Goal: Task Accomplishment & Management: Complete application form

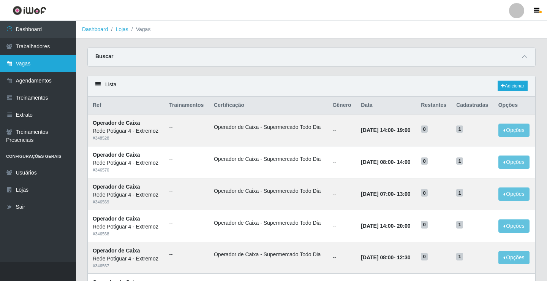
click at [29, 66] on link "Vagas" at bounding box center [38, 63] width 76 height 17
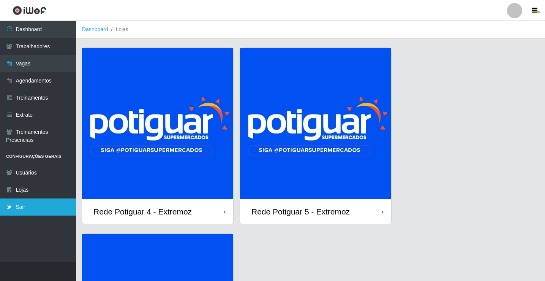
click at [31, 207] on link "Sair" at bounding box center [38, 206] width 76 height 17
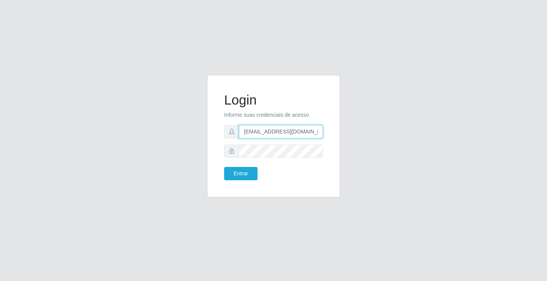
click at [266, 135] on input "[EMAIL_ADDRESS][DOMAIN_NAME]" at bounding box center [281, 131] width 84 height 13
type input "[EMAIL_ADDRESS][DOMAIN_NAME]"
click at [243, 173] on button "Entrar" at bounding box center [240, 173] width 33 height 13
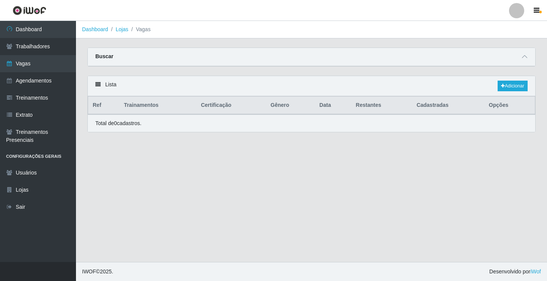
drag, startPoint x: 45, startPoint y: 62, endPoint x: 82, endPoint y: 76, distance: 39.0
click at [45, 63] on link "Vagas" at bounding box center [38, 63] width 76 height 17
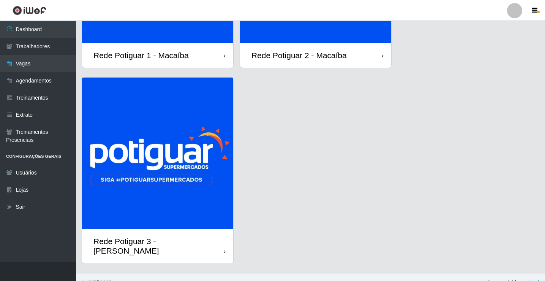
scroll to position [157, 0]
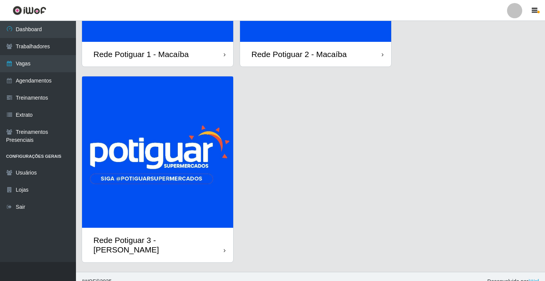
click at [184, 155] on img at bounding box center [157, 151] width 151 height 151
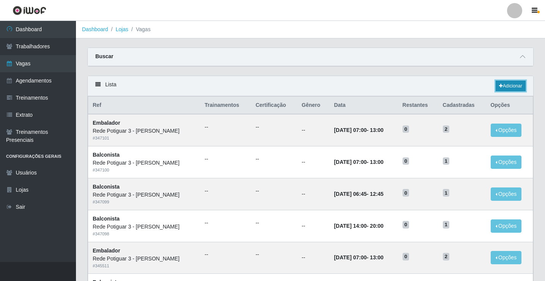
click at [511, 87] on link "Adicionar" at bounding box center [511, 86] width 30 height 11
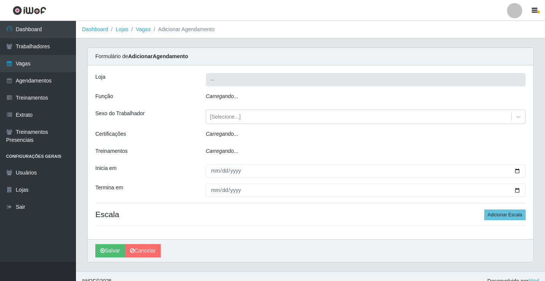
type input "Rede Potiguar 3 - [PERSON_NAME]"
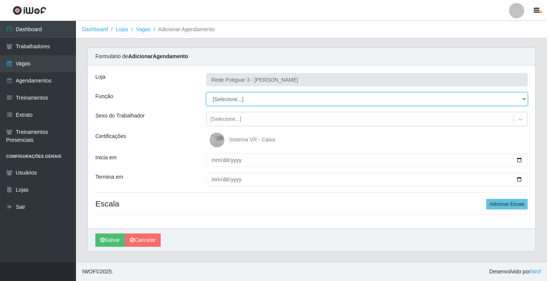
click at [225, 102] on select "[Selecione...] ASG ASG + ASG ++ Balconista Embalador Repositor Repositor + Repo…" at bounding box center [367, 98] width 322 height 13
select select "16"
click at [206, 92] on select "[Selecione...] ASG ASG + ASG ++ Balconista Embalador Repositor Repositor + Repo…" at bounding box center [367, 98] width 322 height 13
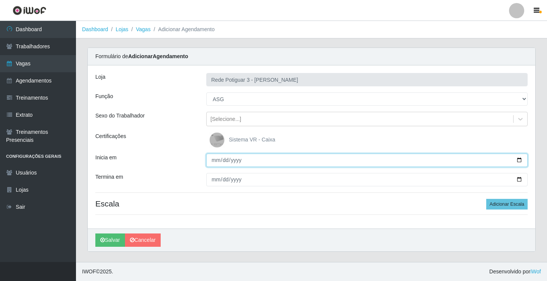
click at [216, 161] on input "Inicia em" at bounding box center [367, 160] width 322 height 13
type input "[DATE]"
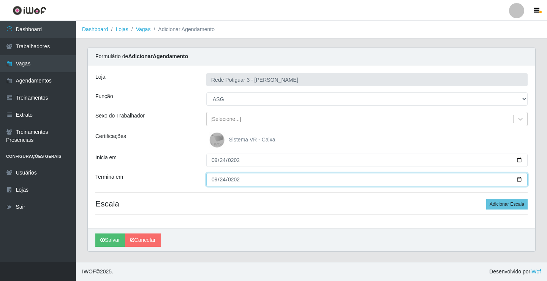
type input "[DATE]"
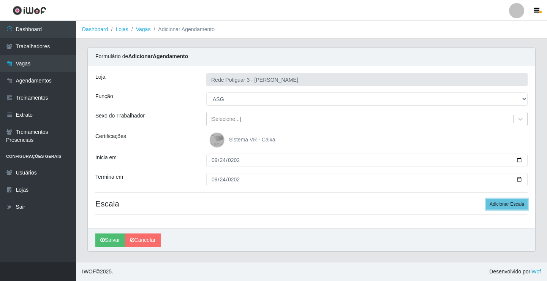
click at [487, 199] on button "Adicionar Escala" at bounding box center [507, 204] width 41 height 11
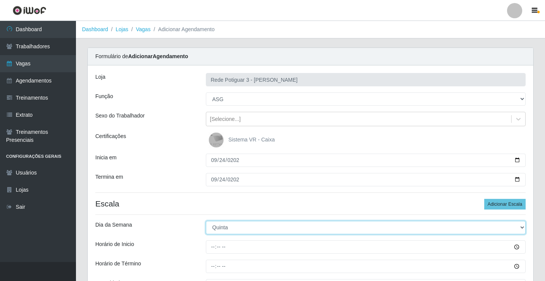
select select "3"
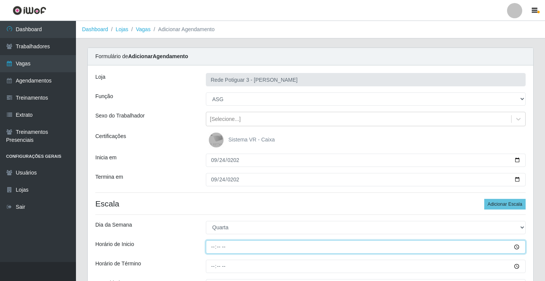
type input "14:00"
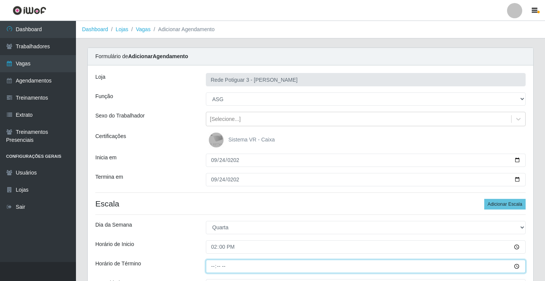
type input "20:00"
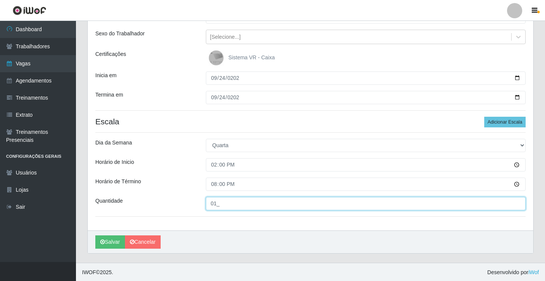
scroll to position [83, 0]
type input "01_"
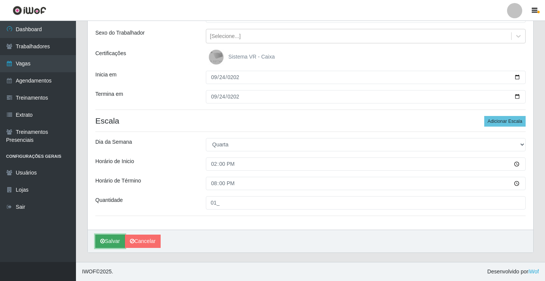
click at [96, 242] on button "Salvar" at bounding box center [110, 241] width 30 height 13
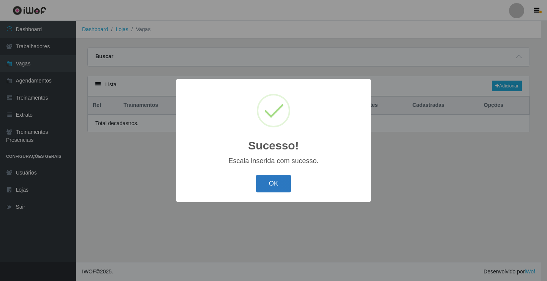
click at [286, 178] on button "OK" at bounding box center [273, 184] width 35 height 18
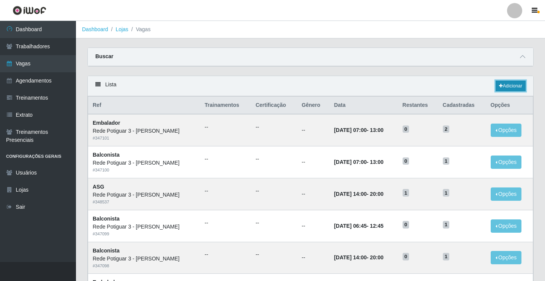
click at [507, 84] on link "Adicionar" at bounding box center [511, 86] width 30 height 11
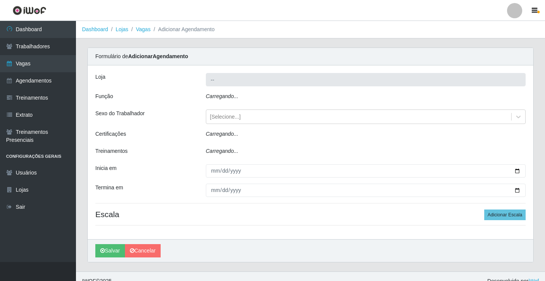
type input "Rede Potiguar 3 - [PERSON_NAME]"
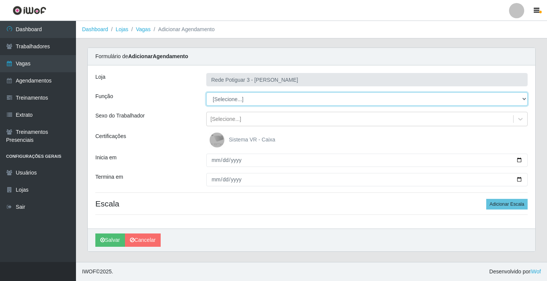
click at [240, 103] on select "[Selecione...] ASG ASG + ASG ++ Balconista Embalador Repositor Repositor + Repo…" at bounding box center [367, 98] width 322 height 13
select select "16"
click at [206, 92] on select "[Selecione...] ASG ASG + ASG ++ Balconista Embalador Repositor Repositor + Repo…" at bounding box center [367, 98] width 322 height 13
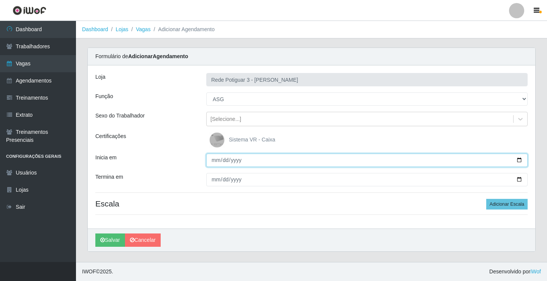
click at [210, 161] on input "Inicia em" at bounding box center [367, 160] width 322 height 13
type input "[DATE]"
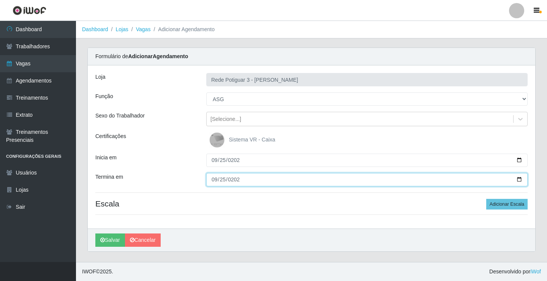
type input "[DATE]"
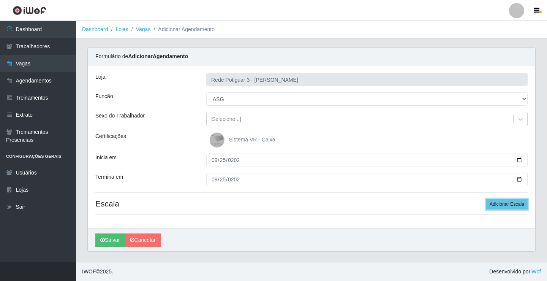
click at [487, 199] on button "Adicionar Escala" at bounding box center [507, 204] width 41 height 11
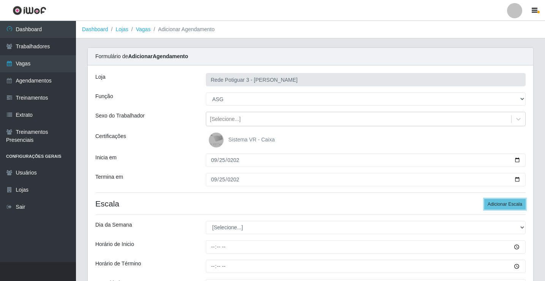
click at [485, 199] on button "Adicionar Escala" at bounding box center [505, 204] width 41 height 11
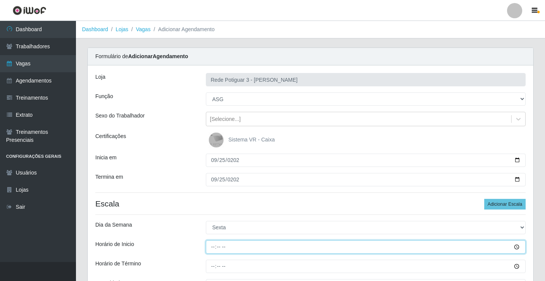
click at [208, 245] on input "Horário de Inicio" at bounding box center [366, 246] width 320 height 13
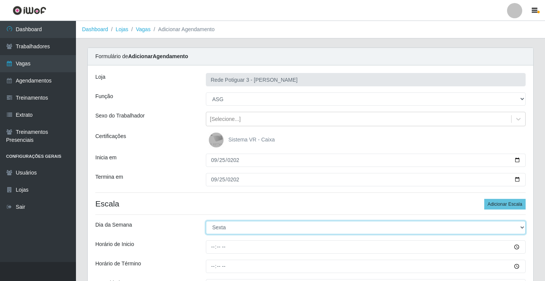
click at [248, 231] on select "[Selecione...] Segunda Terça Quarta Quinta Sexta Sábado Domingo" at bounding box center [366, 227] width 320 height 13
select select "4"
click at [206, 221] on select "[Selecione...] Segunda Terça Quarta Quinta Sexta Sábado Domingo" at bounding box center [366, 227] width 320 height 13
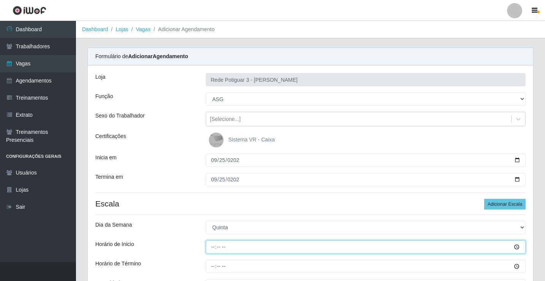
click at [209, 246] on input "Horário de Inicio" at bounding box center [366, 246] width 320 height 13
type input "07:00"
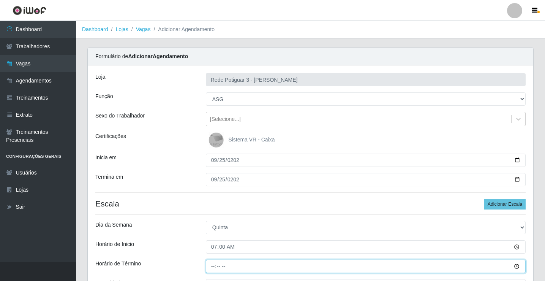
type input "13:00"
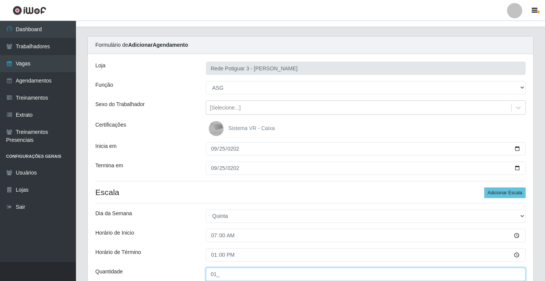
type input "01_"
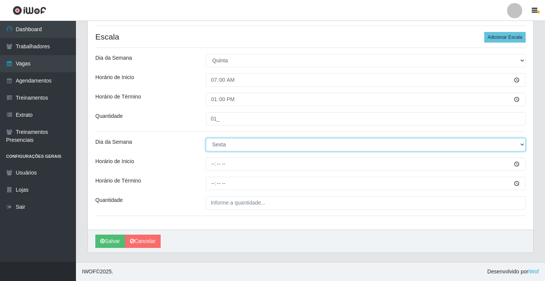
select select "4"
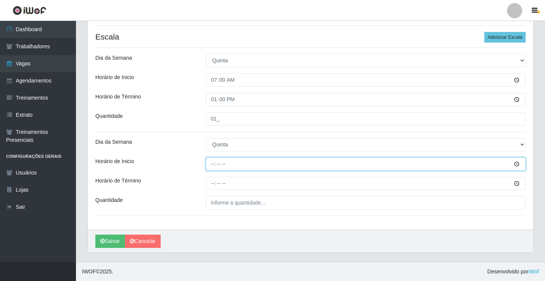
type input "14:00"
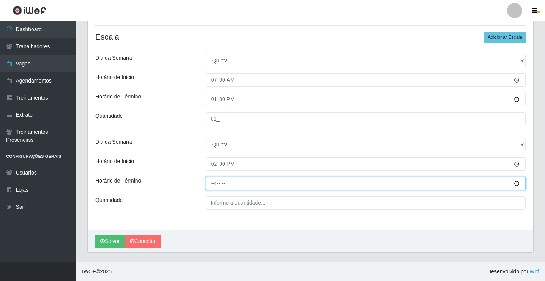
type input "20:00"
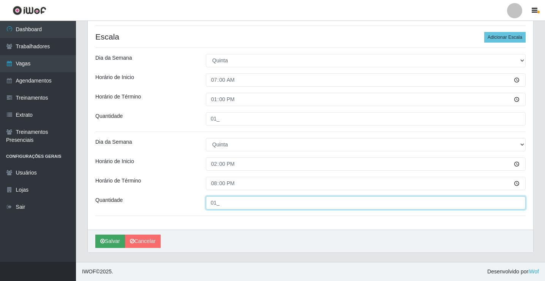
type input "01_"
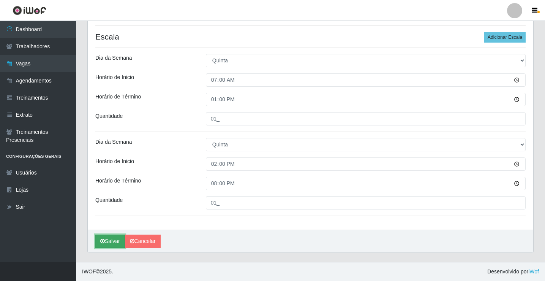
click at [110, 236] on button "Salvar" at bounding box center [110, 241] width 30 height 13
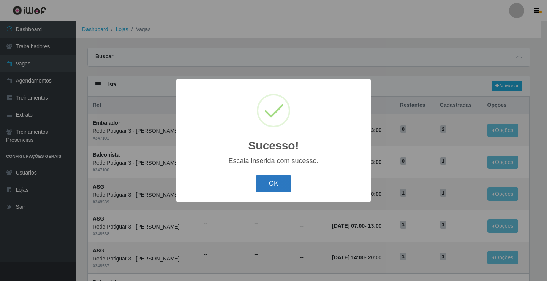
click at [282, 175] on button "OK" at bounding box center [273, 184] width 35 height 18
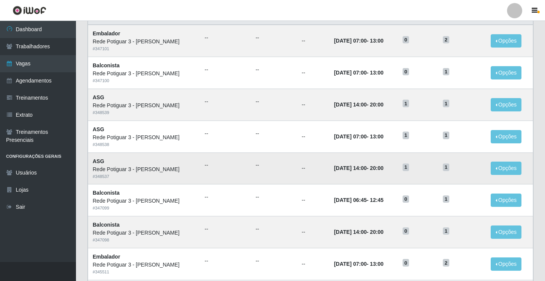
scroll to position [76, 0]
